Goal: Information Seeking & Learning: Check status

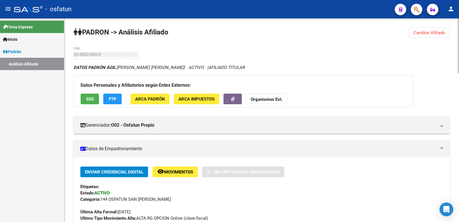
click at [411, 35] on button "Cambiar Afiliado" at bounding box center [429, 33] width 41 height 10
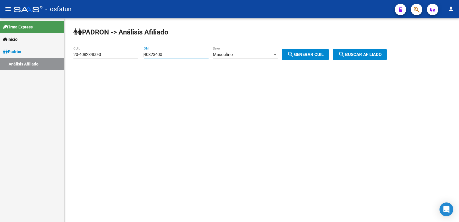
drag, startPoint x: 187, startPoint y: 53, endPoint x: 125, endPoint y: 54, distance: 62.0
click at [125, 54] on app-analisis-afiliado "[PERSON_NAME] -> Análisis Afiliado 20-40823400-0 CUIL | 40823400 DNI Masculino …" at bounding box center [233, 54] width 318 height 5
paste input "37296631"
type input "37296631"
click at [313, 56] on span "search Generar CUIL" at bounding box center [305, 54] width 36 height 5
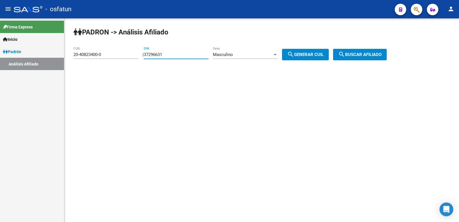
type input "23-37296631-9"
click at [357, 57] on span "search Buscar afiliado" at bounding box center [360, 54] width 43 height 5
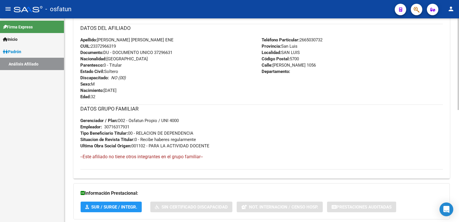
scroll to position [249, 0]
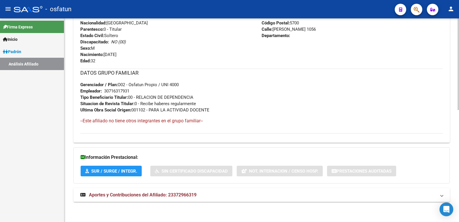
click at [157, 193] on span "Aportes y Contribuciones del Afiliado: 23372966319" at bounding box center [143, 194] width 108 height 5
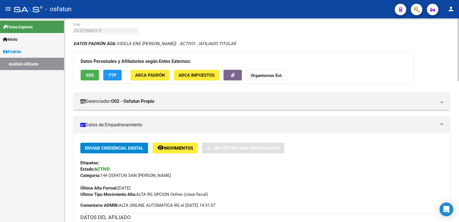
scroll to position [0, 0]
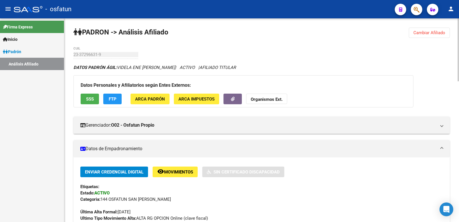
click at [435, 32] on span "Cambiar Afiliado" at bounding box center [430, 32] width 32 height 5
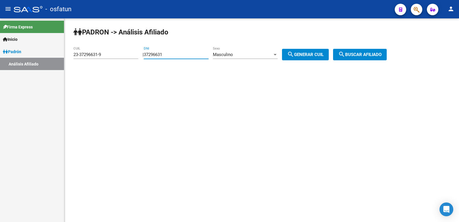
drag, startPoint x: 184, startPoint y: 57, endPoint x: 130, endPoint y: 59, distance: 54.6
click at [130, 57] on app-analisis-afiliado "[PERSON_NAME] -> Análisis Afiliado 23-37296631-9 CUIL | 37296631 DNI Masculino …" at bounding box center [233, 54] width 318 height 5
paste input "0091394"
type input "30091394"
drag, startPoint x: 272, startPoint y: 57, endPoint x: 283, endPoint y: 58, distance: 10.7
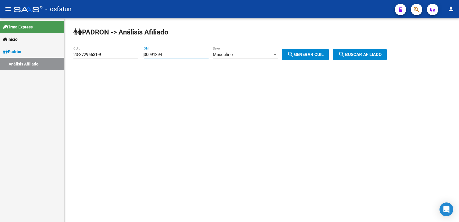
click at [275, 57] on div "Masculino Sexo" at bounding box center [245, 53] width 65 height 12
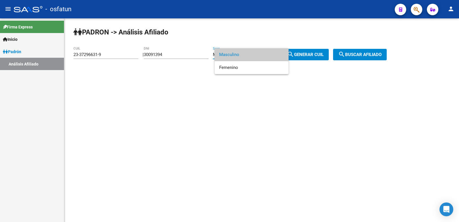
click at [318, 57] on div at bounding box center [229, 111] width 459 height 222
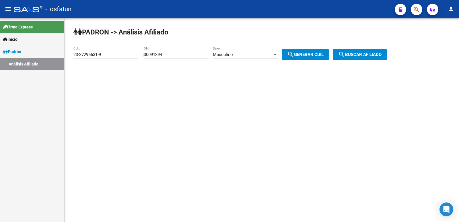
click at [320, 56] on span "search Generar CUIL" at bounding box center [305, 54] width 36 height 5
click at [360, 56] on span "search Buscar afiliado" at bounding box center [360, 54] width 43 height 5
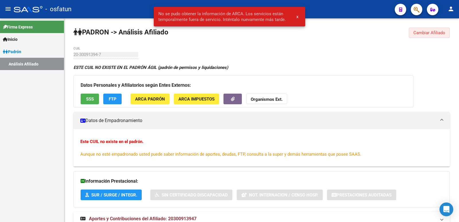
click at [440, 34] on span "Cambiar Afiliado" at bounding box center [430, 32] width 32 height 5
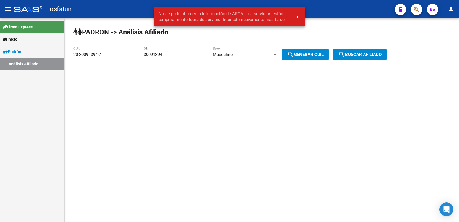
click at [228, 55] on span "Masculino" at bounding box center [223, 54] width 20 height 5
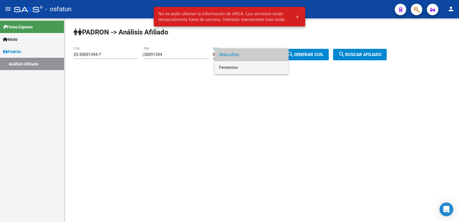
drag, startPoint x: 236, startPoint y: 66, endPoint x: 239, endPoint y: 66, distance: 3.4
click at [237, 66] on span "Femenino" at bounding box center [251, 67] width 65 height 13
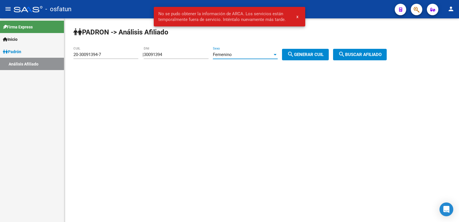
drag, startPoint x: 302, startPoint y: 55, endPoint x: 333, endPoint y: 57, distance: 31.0
click at [302, 55] on span "search Generar CUIL" at bounding box center [305, 54] width 36 height 5
type input "27-30091394-1"
click at [346, 57] on button "search Buscar afiliado" at bounding box center [360, 54] width 54 height 11
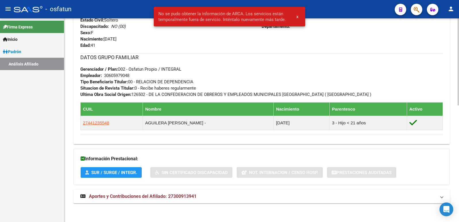
scroll to position [272, 0]
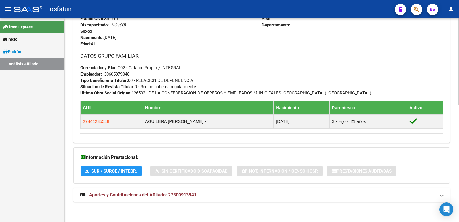
click at [180, 198] on strong "Aportes y Contribuciones del Afiliado: 27300913941" at bounding box center [138, 195] width 116 height 6
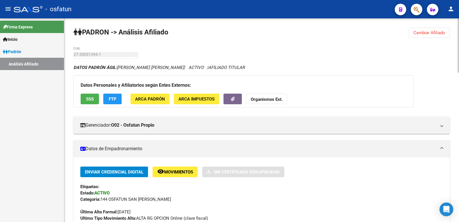
scroll to position [0, 0]
click at [434, 32] on span "Cambiar Afiliado" at bounding box center [430, 32] width 32 height 5
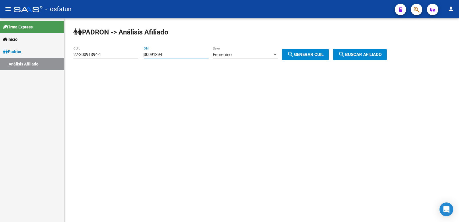
drag, startPoint x: 208, startPoint y: 52, endPoint x: 129, endPoint y: 60, distance: 79.1
click at [129, 57] on app-analisis-afiliado "[PERSON_NAME] -> Análisis Afiliado 27-30091394-1 CUIL | 30091394 DNI Femenino S…" at bounding box center [233, 54] width 318 height 5
paste input "23426931"
type input "23426931"
click at [312, 54] on span "search Generar CUIL" at bounding box center [305, 54] width 36 height 5
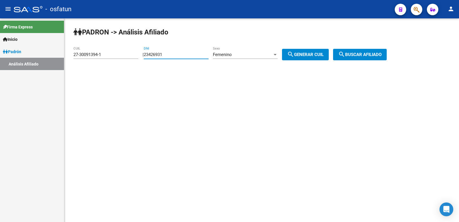
type input "27-23426931-9"
click at [370, 55] on span "search Buscar afiliado" at bounding box center [360, 54] width 43 height 5
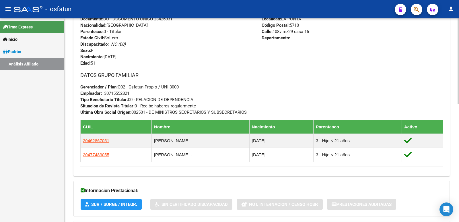
scroll to position [280, 0]
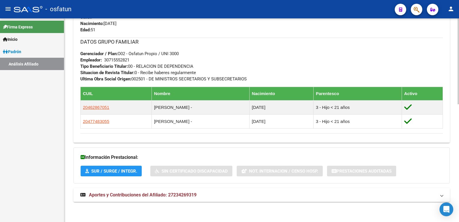
click at [204, 198] on mat-expansion-panel-header "Aportes y Contribuciones del Afiliado: 27234269319" at bounding box center [262, 195] width 377 height 14
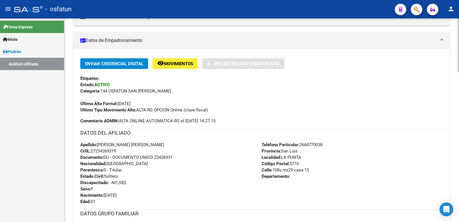
scroll to position [0, 0]
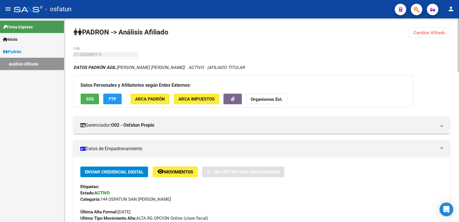
click at [412, 30] on button "Cambiar Afiliado" at bounding box center [429, 33] width 41 height 10
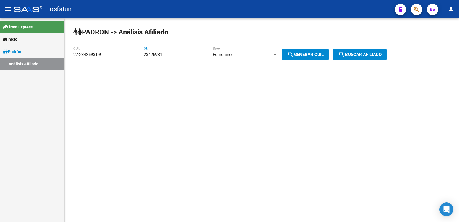
drag, startPoint x: 171, startPoint y: 54, endPoint x: 145, endPoint y: 52, distance: 26.2
click at [145, 52] on div "| 23426931 DNI Femenino Sexo search Generar CUIL" at bounding box center [238, 54] width 191 height 5
paste input "34428886"
type input "34428886"
drag, startPoint x: 308, startPoint y: 56, endPoint x: 354, endPoint y: 48, distance: 46.3
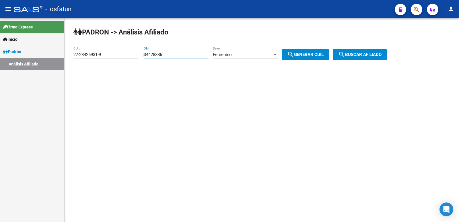
click at [309, 56] on span "search Generar CUIL" at bounding box center [305, 54] width 36 height 5
type input "27-34428886-6"
click at [359, 48] on div "[PERSON_NAME] -> Análisis Afiliado 27-34428886-6 CUIL | 34428886 DNI Femenino S…" at bounding box center [261, 48] width 395 height 60
click at [345, 57] on mat-icon "search" at bounding box center [342, 54] width 7 height 7
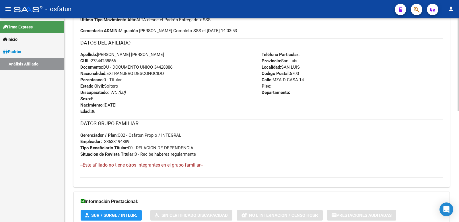
scroll to position [243, 0]
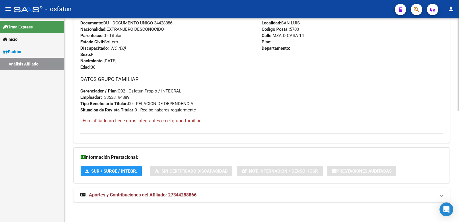
click at [198, 199] on mat-expansion-panel-header "Aportes y Contribuciones del Afiliado: 27344288866" at bounding box center [262, 195] width 377 height 14
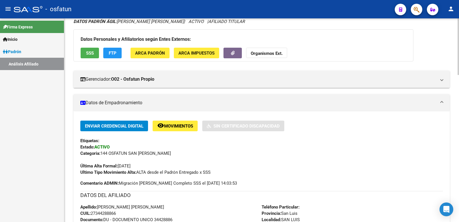
scroll to position [0, 0]
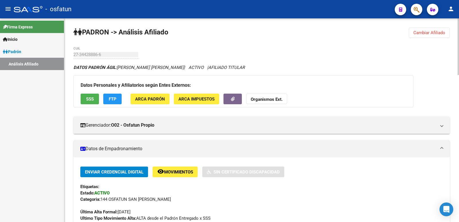
click at [419, 30] on span "Cambiar Afiliado" at bounding box center [430, 32] width 32 height 5
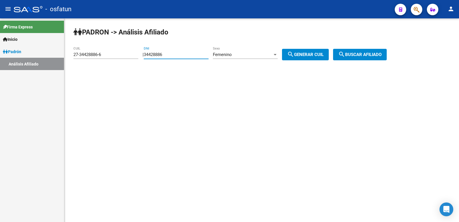
drag, startPoint x: 190, startPoint y: 55, endPoint x: 98, endPoint y: 55, distance: 92.2
click at [98, 55] on app-analisis-afiliado "[PERSON_NAME] -> Análisis Afiliado 27-34428886-6 CUIL | 34428886 DNI Femenino S…" at bounding box center [233, 54] width 318 height 5
type input "39091359"
click at [321, 51] on button "search Generar CUIL" at bounding box center [305, 54] width 47 height 11
type input "27-39091359-7"
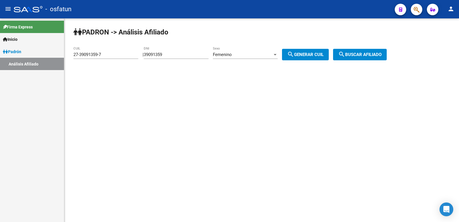
click at [386, 60] on div "[PERSON_NAME] -> Análisis Afiliado 27-39091359-7 CUIL | 39091359 DNI Femenino S…" at bounding box center [261, 48] width 395 height 60
click at [380, 59] on button "search Buscar afiliado" at bounding box center [360, 54] width 54 height 11
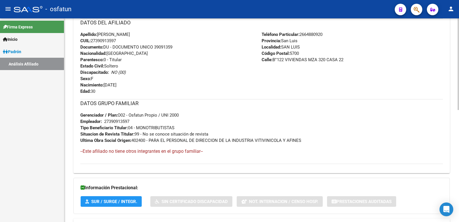
scroll to position [249, 0]
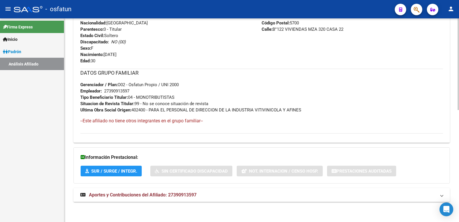
click at [169, 194] on span "Aportes y Contribuciones del Afiliado: 27390913597" at bounding box center [143, 194] width 108 height 5
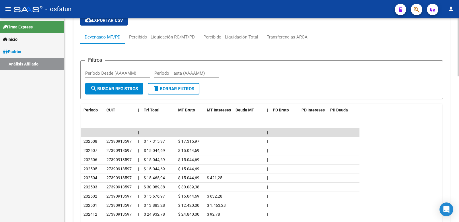
scroll to position [511, 0]
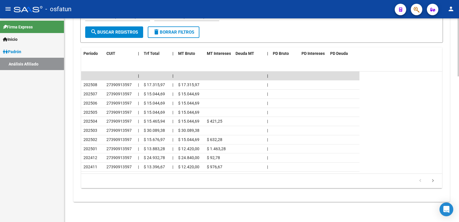
click at [78, 119] on div "cloud_download Exportar CSV Devengado MT/PD Percibido - Liquidación RG/MT/PD Pe…" at bounding box center [262, 75] width 377 height 243
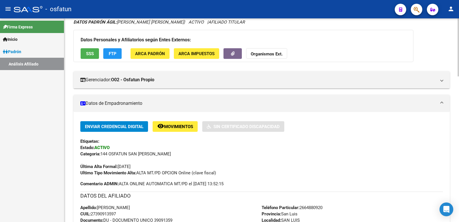
scroll to position [0, 0]
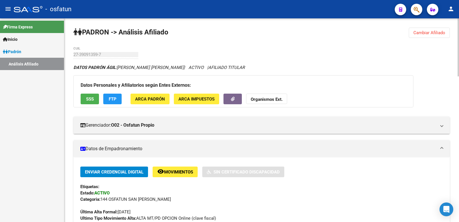
click at [433, 34] on span "Cambiar Afiliado" at bounding box center [430, 32] width 32 height 5
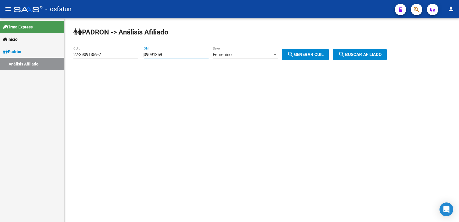
drag, startPoint x: 176, startPoint y: 55, endPoint x: 122, endPoint y: 55, distance: 53.7
click at [121, 55] on app-analisis-afiliado "[PERSON_NAME] -> Análisis Afiliado 27-39091359-7 CUIL | 39091359 DNI Femenino S…" at bounding box center [233, 54] width 318 height 5
paste input "18927"
type input "39018927"
drag, startPoint x: 304, startPoint y: 49, endPoint x: 313, endPoint y: 53, distance: 9.8
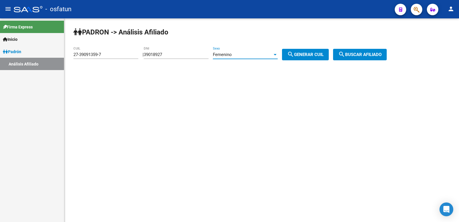
click at [305, 49] on button "search Generar CUIL" at bounding box center [305, 54] width 47 height 11
type input "27-39018927-9"
click at [352, 58] on button "search Buscar afiliado" at bounding box center [360, 54] width 54 height 11
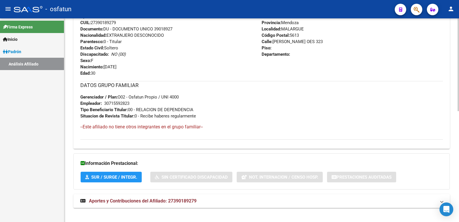
scroll to position [243, 0]
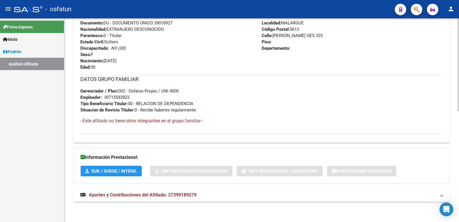
click at [171, 192] on span "Aportes y Contribuciones del Afiliado: 27390189279" at bounding box center [143, 194] width 108 height 5
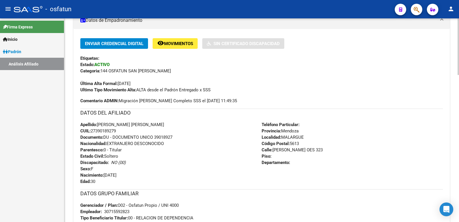
scroll to position [0, 0]
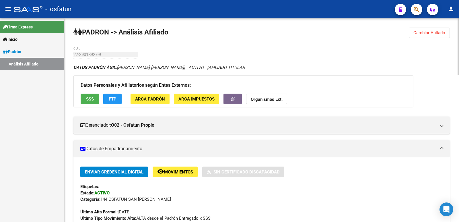
click at [432, 36] on button "Cambiar Afiliado" at bounding box center [429, 33] width 41 height 10
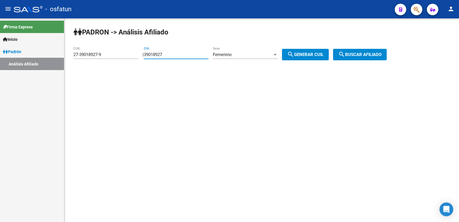
drag, startPoint x: 196, startPoint y: 56, endPoint x: 146, endPoint y: 57, distance: 50.3
click at [146, 57] on div "| 39018927 DNI Femenino Sexo search Generar CUIL" at bounding box center [238, 54] width 191 height 5
paste input "6771572"
type input "36771572"
drag, startPoint x: 285, startPoint y: 54, endPoint x: 324, endPoint y: 53, distance: 39.1
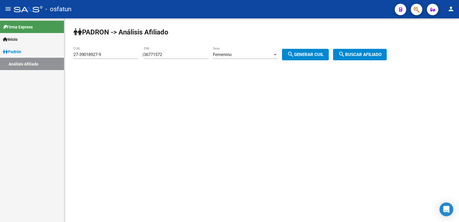
click at [286, 54] on div "| 36771572 DNI Femenino Sexo search Generar CUIL" at bounding box center [238, 54] width 191 height 5
click at [324, 53] on span "search Generar CUIL" at bounding box center [305, 54] width 36 height 5
click at [364, 49] on button "search Buscar afiliado" at bounding box center [360, 54] width 54 height 11
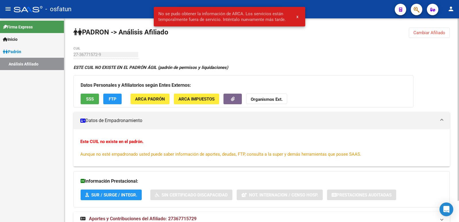
drag, startPoint x: 423, startPoint y: 29, endPoint x: 419, endPoint y: 30, distance: 4.2
click at [423, 29] on button "Cambiar Afiliado" at bounding box center [429, 33] width 41 height 10
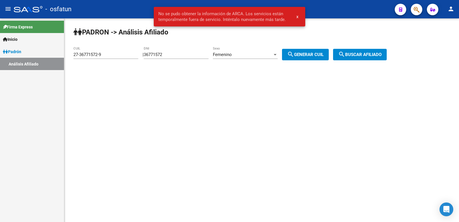
click at [255, 55] on div "Femenino" at bounding box center [243, 54] width 60 height 5
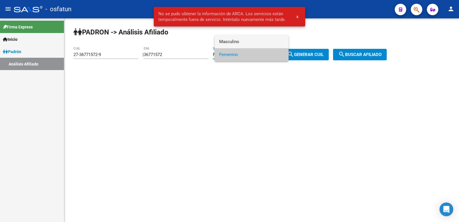
click at [239, 46] on span "Masculino" at bounding box center [251, 41] width 65 height 13
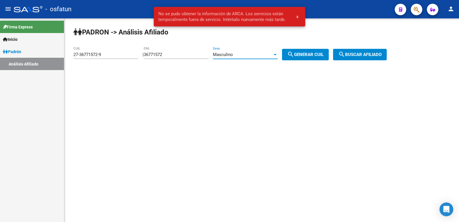
click at [294, 53] on mat-icon "search" at bounding box center [290, 54] width 7 height 7
type input "20-36771572-4"
click at [377, 53] on span "search Buscar afiliado" at bounding box center [360, 54] width 43 height 5
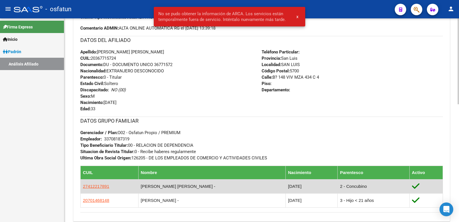
scroll to position [280, 0]
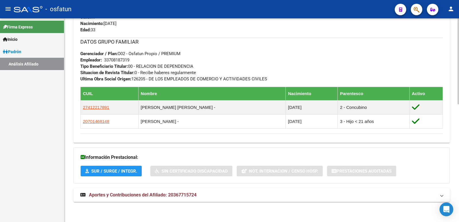
click at [159, 195] on span "Aportes y Contribuciones del Afiliado: 20367715724" at bounding box center [143, 194] width 108 height 5
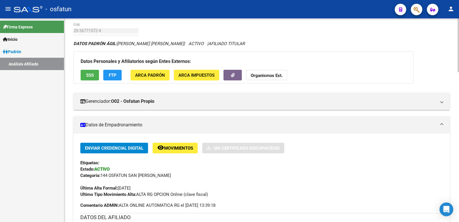
scroll to position [0, 0]
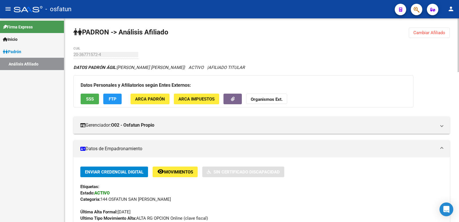
click at [431, 31] on span "Cambiar Afiliado" at bounding box center [430, 32] width 32 height 5
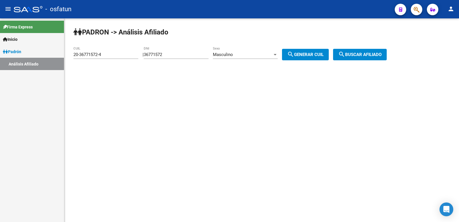
drag, startPoint x: 187, startPoint y: 58, endPoint x: 183, endPoint y: 57, distance: 4.5
click at [184, 58] on div "36771572 DNI" at bounding box center [176, 53] width 65 height 12
drag, startPoint x: 184, startPoint y: 55, endPoint x: 125, endPoint y: 57, distance: 59.2
click at [132, 57] on app-analisis-afiliado "[PERSON_NAME] -> Análisis Afiliado 20-36771572-4 CUIL | 36771572 DNI Masculino …" at bounding box center [233, 54] width 318 height 5
paste input "29279218"
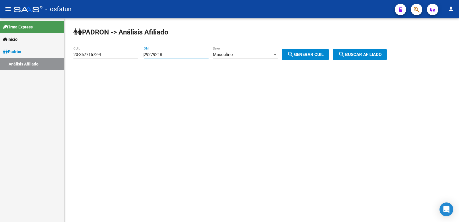
type input "29279218"
click at [329, 57] on button "search Generar CUIL" at bounding box center [305, 54] width 47 height 11
type input "20-29279218-3"
click at [357, 58] on button "search Buscar afiliado" at bounding box center [360, 54] width 54 height 11
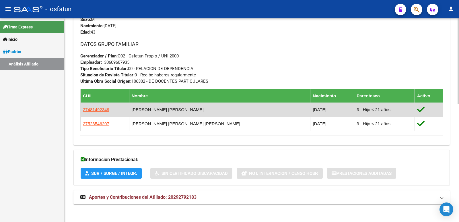
scroll to position [280, 0]
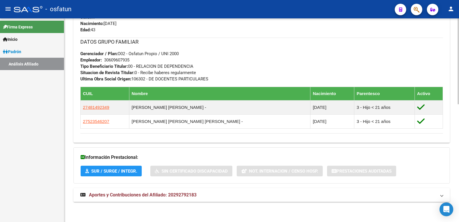
click at [164, 188] on mat-expansion-panel-header "Aportes y Contribuciones del Afiliado: 20292792183" at bounding box center [262, 195] width 377 height 14
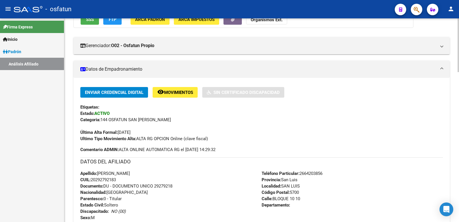
scroll to position [0, 0]
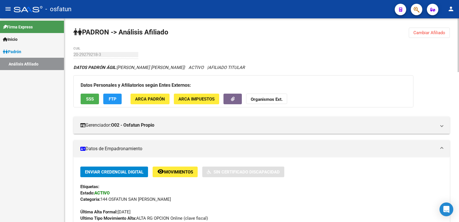
click at [432, 31] on span "Cambiar Afiliado" at bounding box center [430, 32] width 32 height 5
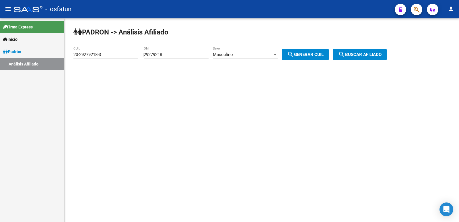
drag, startPoint x: 169, startPoint y: 58, endPoint x: 179, endPoint y: 53, distance: 10.8
click at [169, 58] on div "29279218 DNI" at bounding box center [176, 53] width 65 height 12
drag, startPoint x: 179, startPoint y: 53, endPoint x: 111, endPoint y: 57, distance: 68.2
click at [111, 57] on app-analisis-afiliado "[PERSON_NAME] -> Análisis Afiliado 20-29279218-3 CUIL | 29279218 DNI Masculino …" at bounding box center [233, 54] width 318 height 5
paste input "33448053"
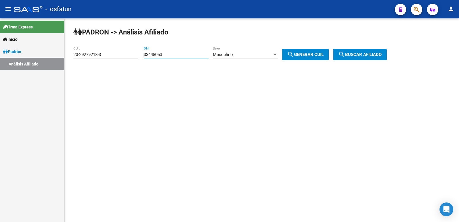
type input "33448053"
drag, startPoint x: 314, startPoint y: 51, endPoint x: 363, endPoint y: 54, distance: 49.5
click at [314, 51] on button "search Generar CUIL" at bounding box center [305, 54] width 47 height 11
drag, startPoint x: 369, startPoint y: 55, endPoint x: 294, endPoint y: 94, distance: 84.6
click at [369, 55] on span "search Buscar afiliado" at bounding box center [360, 54] width 43 height 5
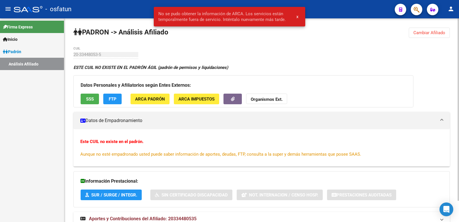
click at [408, 37] on div "[PERSON_NAME] -> Análisis Afiliado Cambiar Afiliado 20-33448053-5 CUIL ESTE CUI…" at bounding box center [261, 131] width 395 height 227
click at [412, 34] on button "Cambiar Afiliado" at bounding box center [429, 33] width 41 height 10
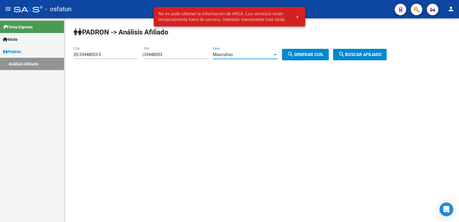
click at [233, 53] on span "Masculino" at bounding box center [223, 54] width 20 height 5
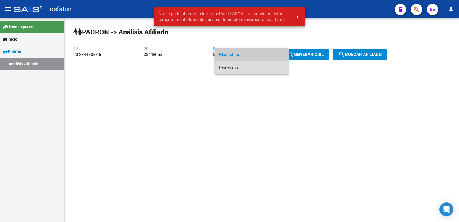
click at [252, 66] on span "Femenino" at bounding box center [251, 67] width 65 height 13
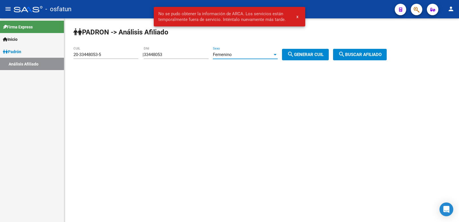
drag, startPoint x: 310, startPoint y: 52, endPoint x: 316, endPoint y: 52, distance: 6.3
click at [312, 52] on button "search Generar CUIL" at bounding box center [305, 54] width 47 height 11
type input "23-33448053-4"
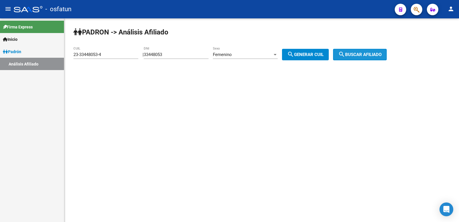
click at [345, 54] on mat-icon "search" at bounding box center [342, 54] width 7 height 7
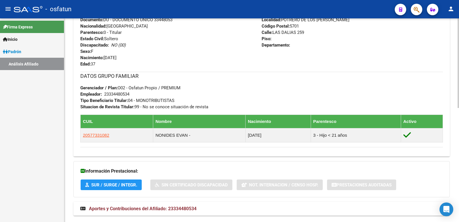
scroll to position [260, 0]
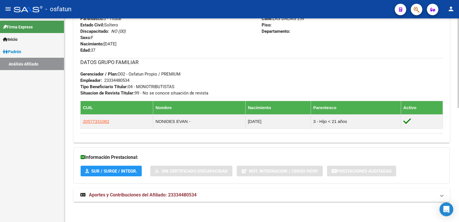
click at [128, 193] on span "Aportes y Contribuciones del Afiliado: 23334480534" at bounding box center [143, 194] width 108 height 5
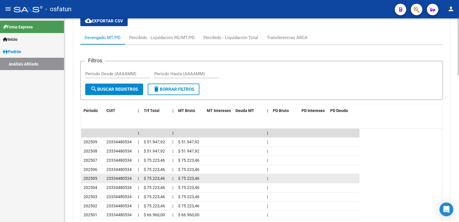
scroll to position [521, 0]
